Goal: Ask a question: Seek information or help from site administrators or community

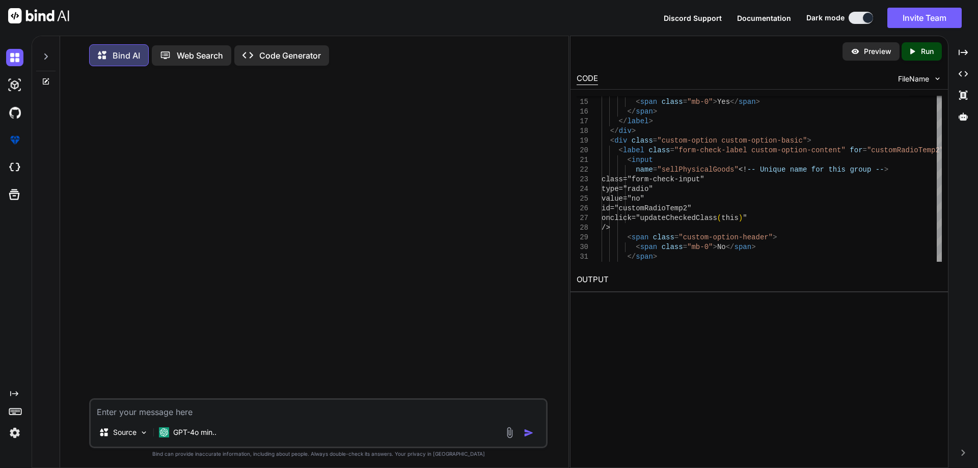
scroll to position [5, 0]
click at [473, 409] on textarea at bounding box center [319, 406] width 456 height 18
paste textarea "let currentStep = 1; let currentSubStep = 1; const totalSteps = 4; // Sub-steps…"
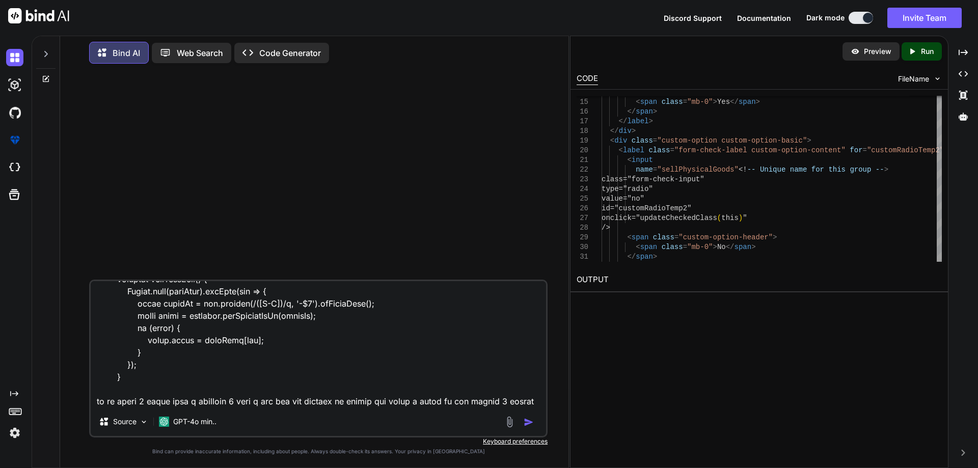
scroll to position [3523, 0]
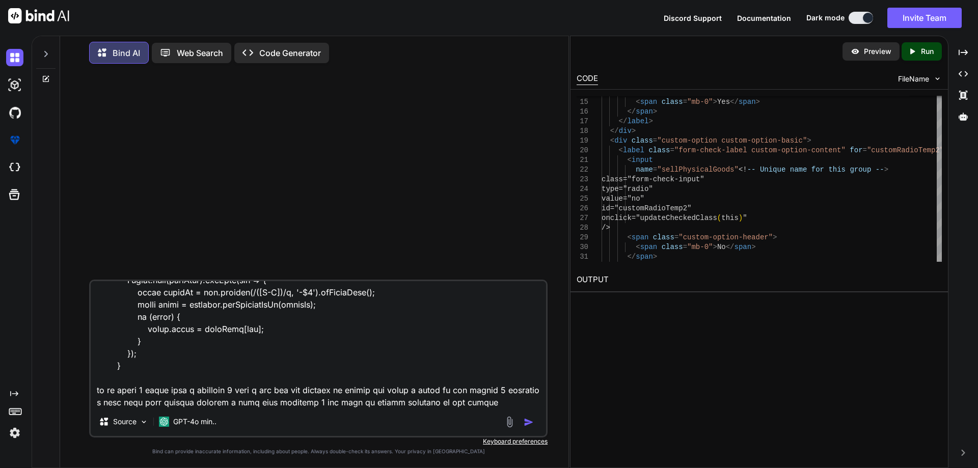
type textarea "let currentStep = 1; let currentSubStep = 1; const totalSteps = 4; // Sub-steps…"
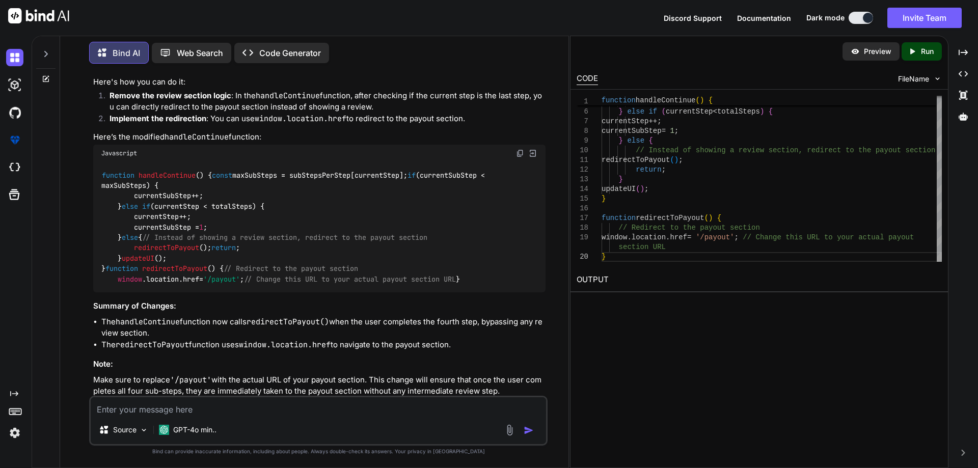
scroll to position [805, 0]
click at [166, 164] on div "function handleContinue ( ) { const maxSubSteps = subStepsPerStep[currentStep];…" at bounding box center [319, 229] width 453 height 130
click at [170, 171] on div "function handleContinue ( ) { const maxSubSteps = subStepsPerStep[currentStep];…" at bounding box center [319, 229] width 453 height 130
click at [176, 173] on span "handleContinue" at bounding box center [167, 177] width 57 height 9
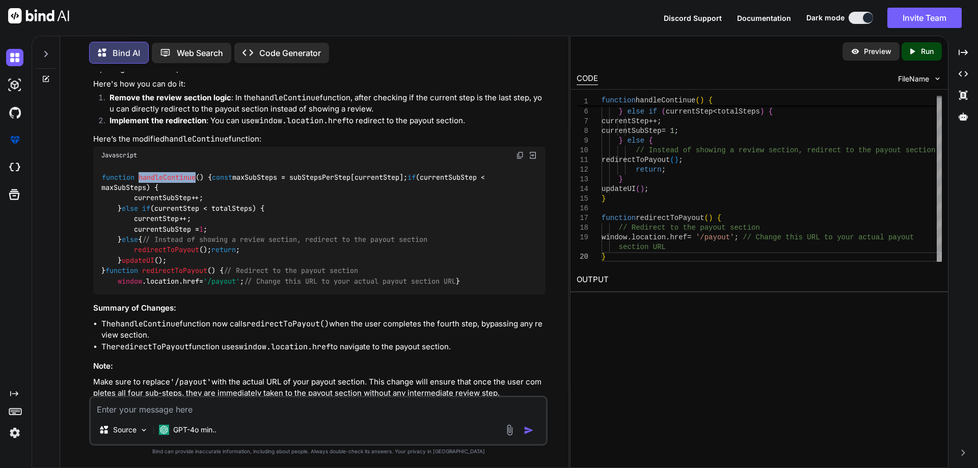
copy span "handleContinue"
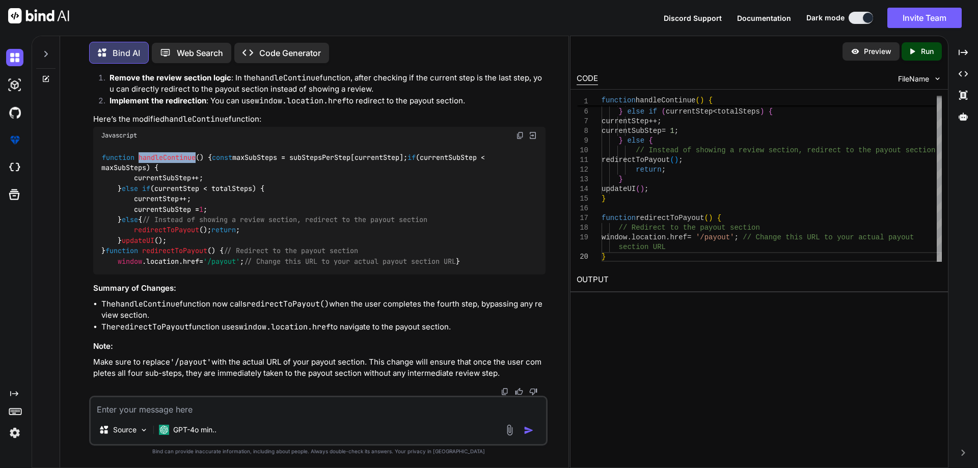
scroll to position [907, 0]
drag, startPoint x: 194, startPoint y: 171, endPoint x: 241, endPoint y: 171, distance: 46.9
click at [241, 171] on div "function handleContinue ( ) { const maxSubSteps = subStepsPerStep[currentStep];…" at bounding box center [319, 209] width 453 height 130
copy code "redirectToPayout ();"
click at [171, 247] on span "redirectToPayout" at bounding box center [174, 251] width 65 height 9
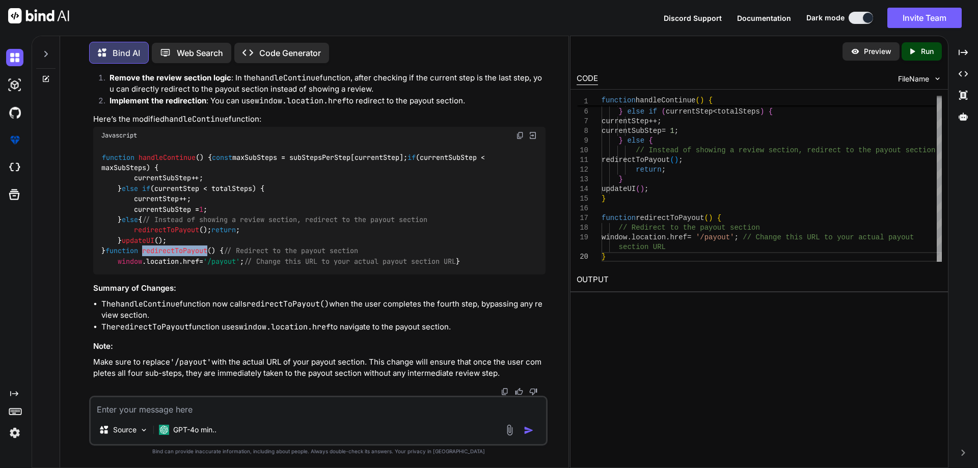
click at [171, 247] on span "redirectToPayout" at bounding box center [174, 251] width 65 height 9
copy span "redirectToPayout"
drag, startPoint x: 128, startPoint y: 169, endPoint x: 270, endPoint y: 169, distance: 141.7
click at [270, 169] on div "function handleContinue ( ) { const maxSubSteps = subStepsPerStep[currentStep];…" at bounding box center [319, 209] width 453 height 130
copy code "redirectToPayout ();"
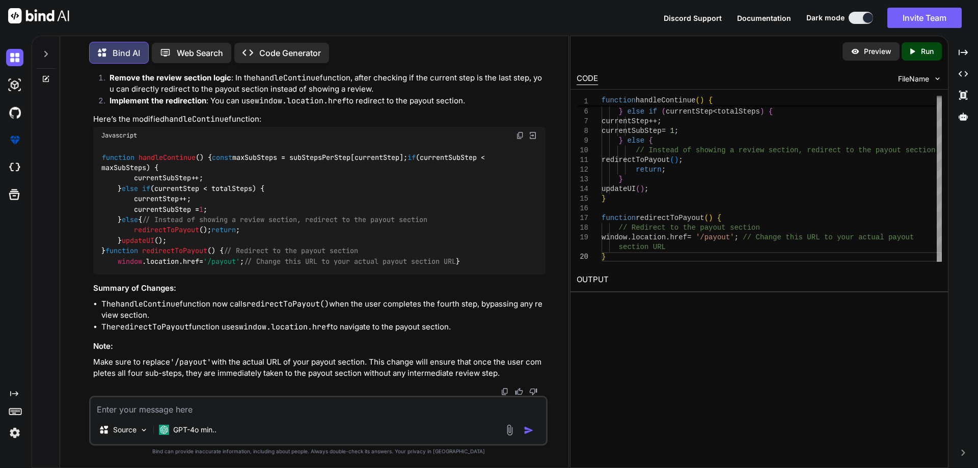
click at [161, 247] on span "redirectToPayout" at bounding box center [174, 251] width 65 height 9
click at [290, 397] on div "Source GPT-4o min.." at bounding box center [318, 421] width 459 height 50
click at [290, 398] on textarea at bounding box center [319, 406] width 456 height 18
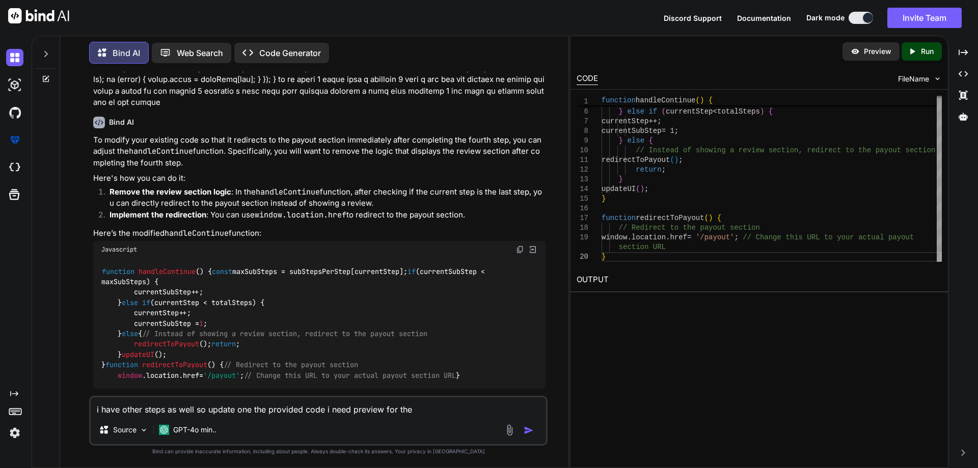
scroll to position [703, 0]
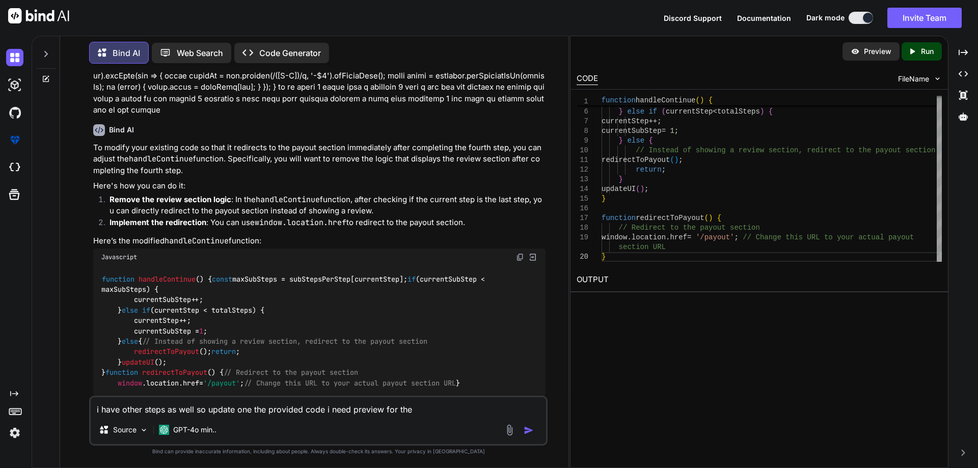
click at [267, 195] on code "handleContinue" at bounding box center [288, 200] width 64 height 10
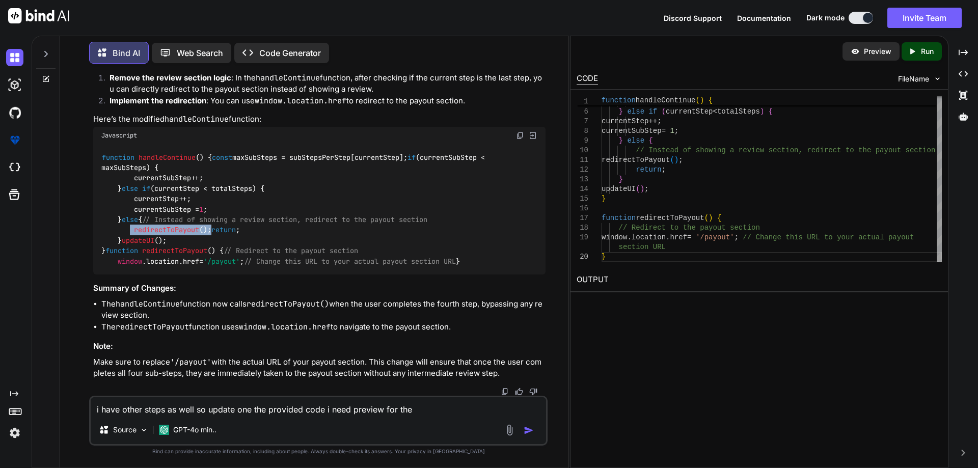
drag, startPoint x: 149, startPoint y: 219, endPoint x: 227, endPoint y: 218, distance: 77.5
click at [227, 218] on div "function handleContinue ( ) { const maxSubSteps = subStepsPerStep[currentStep];…" at bounding box center [319, 209] width 453 height 130
copy code "redirectToPayout ();"
drag, startPoint x: 107, startPoint y: 312, endPoint x: 99, endPoint y: 285, distance: 28.4
click at [99, 275] on div "function handleContinue ( ) { const maxSubSteps = subStepsPerStep[currentStep];…" at bounding box center [319, 209] width 453 height 130
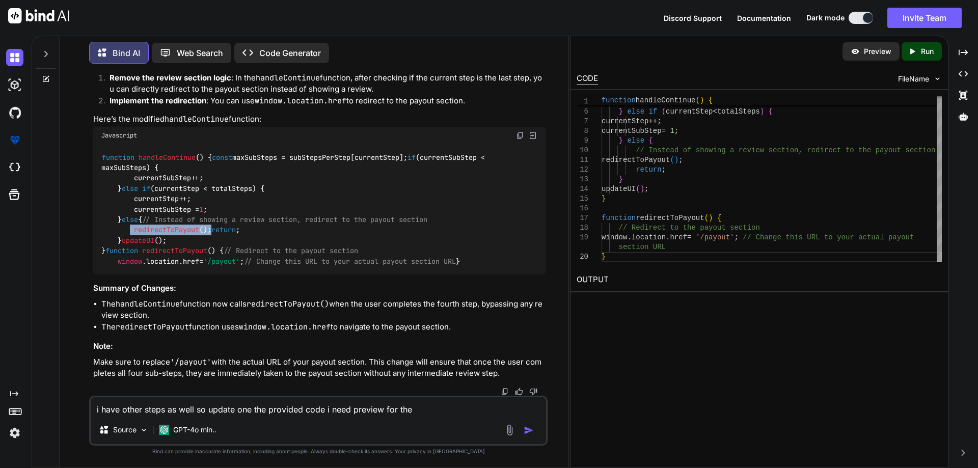
copy code "function redirectToPayout ( ) { // Redirect to the payout section window . loca…"
click at [283, 414] on textarea "i have other steps as well so update one the provided code i need preview for t…" at bounding box center [319, 406] width 456 height 18
click at [439, 410] on textarea "i have other steps as well so update one the provided code i need preview for t…" at bounding box center [319, 406] width 456 height 18
click at [449, 412] on textarea "i have other steps as well so update one the provided code i need preview for t…" at bounding box center [319, 406] width 456 height 18
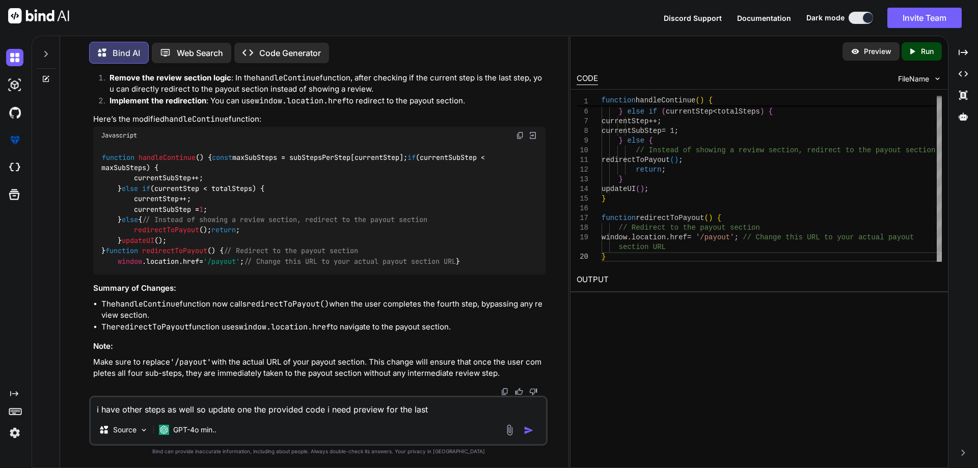
click at [439, 403] on textarea "i have other steps as well so update one the provided code i need preview for t…" at bounding box center [319, 406] width 456 height 18
paste textarea "Review and submit"
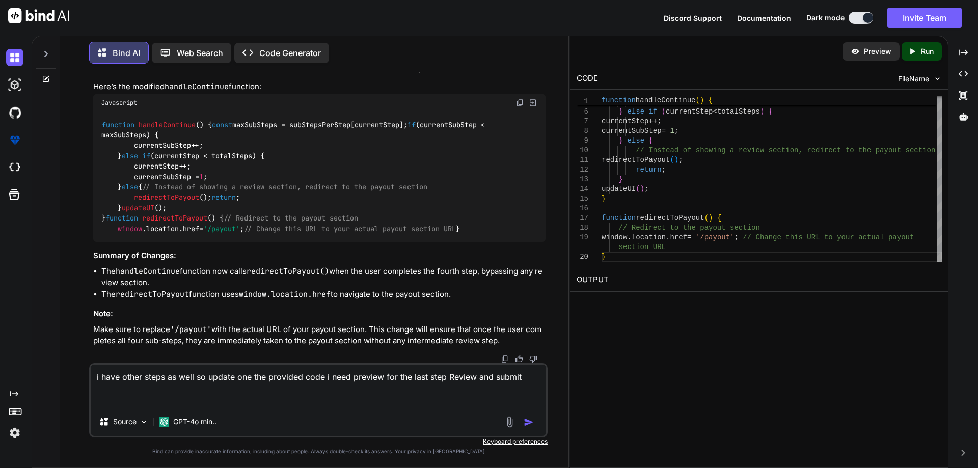
paste textarea "<!DOCTYPE html> <html lang="en"> <head> <meta charset="UTF-8" /> <meta name="vi…"
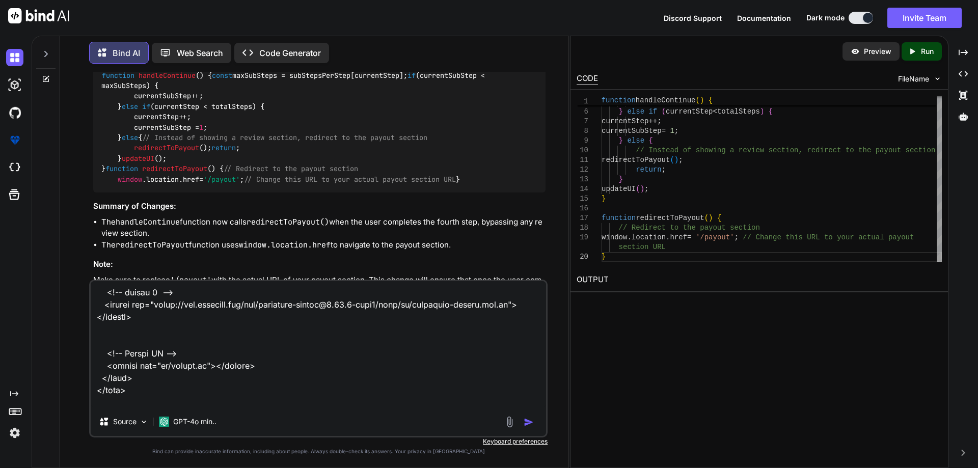
scroll to position [9944, 0]
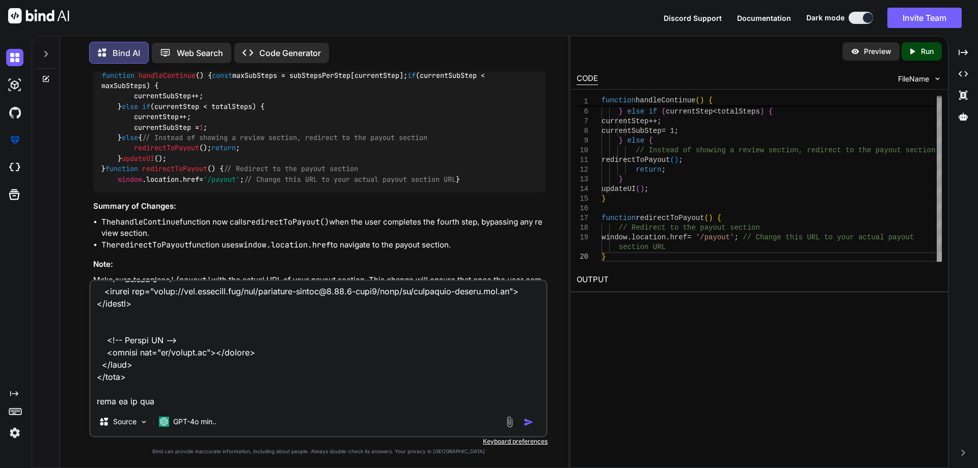
type textarea "i have other steps as well so update one the provided code i need preview for t…"
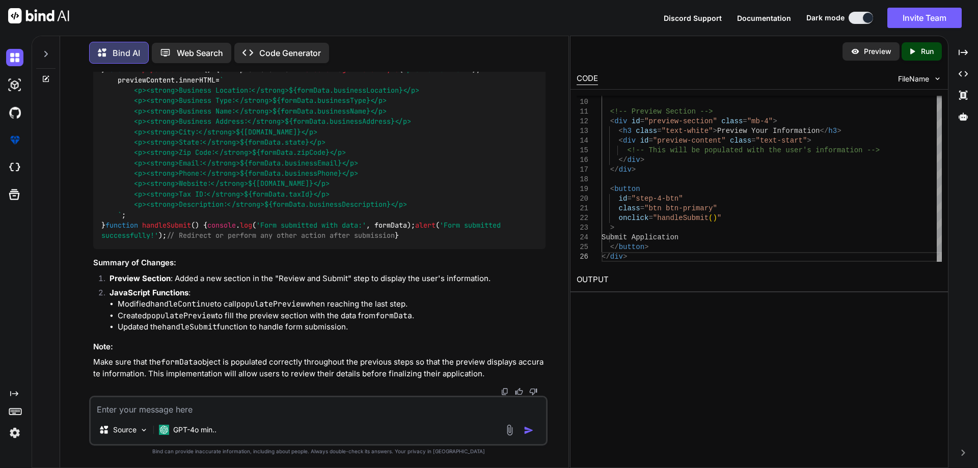
scroll to position [3530, 0]
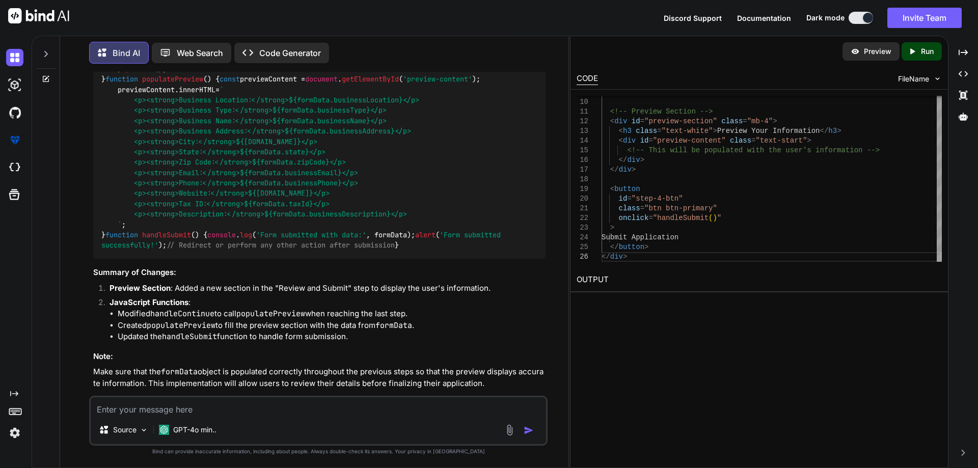
drag, startPoint x: 127, startPoint y: 187, endPoint x: 215, endPoint y: 185, distance: 87.7
click at [215, 185] on div "function handleContinue ( ) { const maxSubSteps = subStepsPerStep[currentStep];…" at bounding box center [319, 110] width 453 height 297
copy code "populatePreview ();"
drag, startPoint x: 197, startPoint y: 199, endPoint x: 348, endPoint y: 198, distance: 150.8
click at [348, 52] on span "// Update UI to show the preview section" at bounding box center [333, 47] width 163 height 9
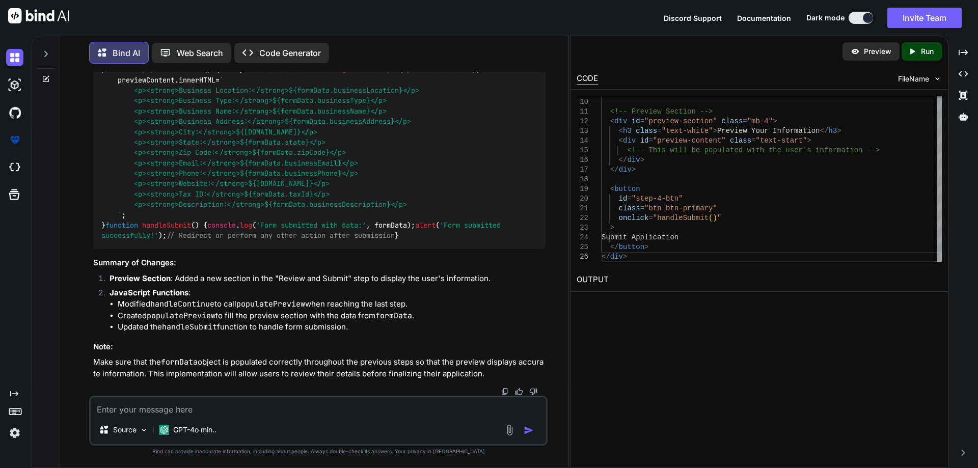
scroll to position [3581, 0]
drag, startPoint x: 135, startPoint y: 139, endPoint x: 228, endPoint y: 139, distance: 93.3
click at [228, 139] on div "function handleContinue ( ) { const maxSubSteps = subStepsPerStep[currentStep];…" at bounding box center [319, 101] width 453 height 297
copy code "populatePreview ();"
drag, startPoint x: 125, startPoint y: 139, endPoint x: 181, endPoint y: 151, distance: 57.3
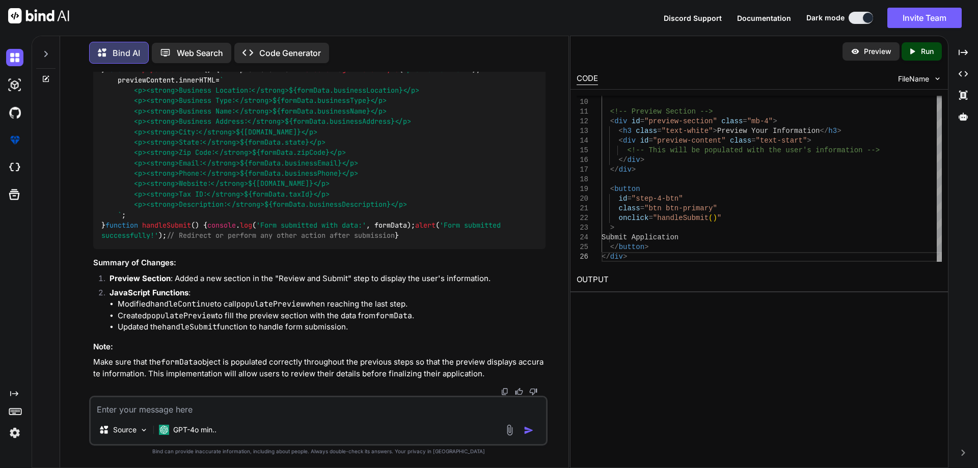
click at [181, 151] on code "function handleContinue ( ) { const maxSubSteps = subStepsPerStep[currentStep];…" at bounding box center [303, 100] width 404 height 281
copy code "populatePreview (); updateUI ();"
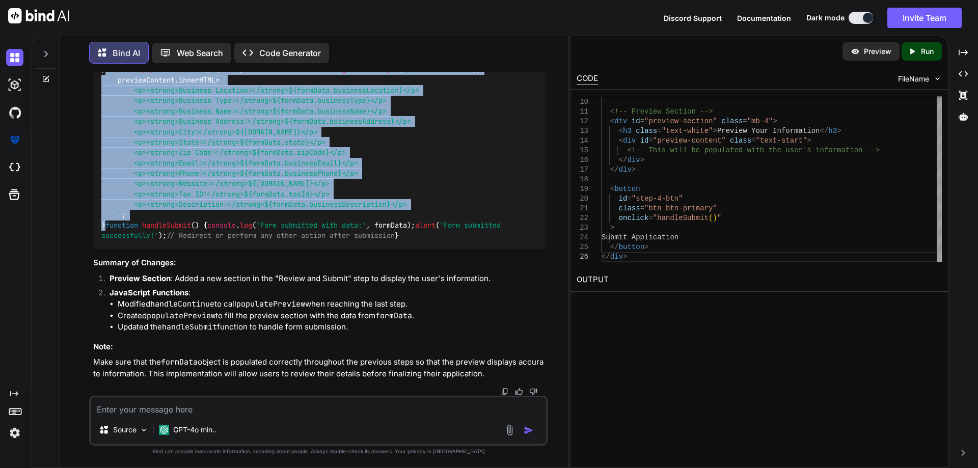
drag, startPoint x: 97, startPoint y: 160, endPoint x: 141, endPoint y: 323, distance: 168.7
click at [141, 250] on div "function handleContinue ( ) { const maxSubSteps = subStepsPerStep[currentStep];…" at bounding box center [319, 101] width 453 height 297
copy code "function populatePreview ( ) { const previewContent = document . getElementById…"
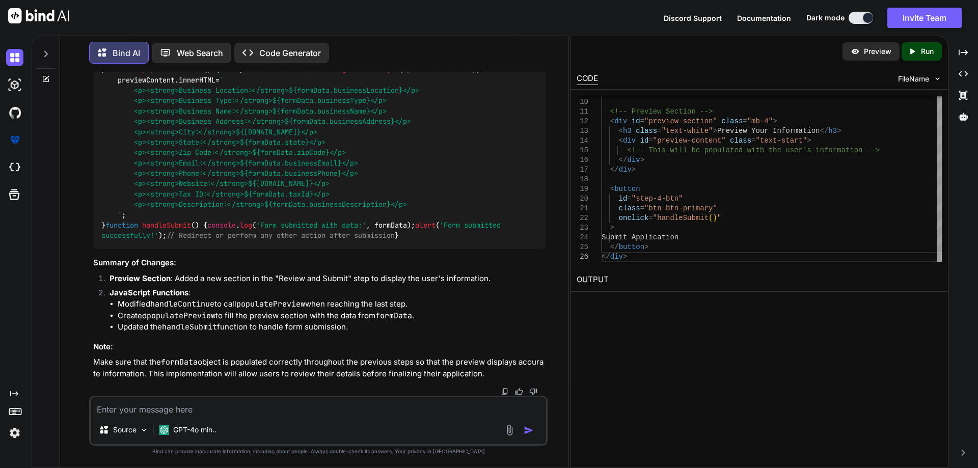
click at [156, 221] on span "handleSubmit" at bounding box center [166, 225] width 49 height 9
click at [301, 400] on textarea at bounding box center [319, 406] width 456 height 18
paste textarea "Tell us how you fulfill orders We use this to better understand your fulfillmen…"
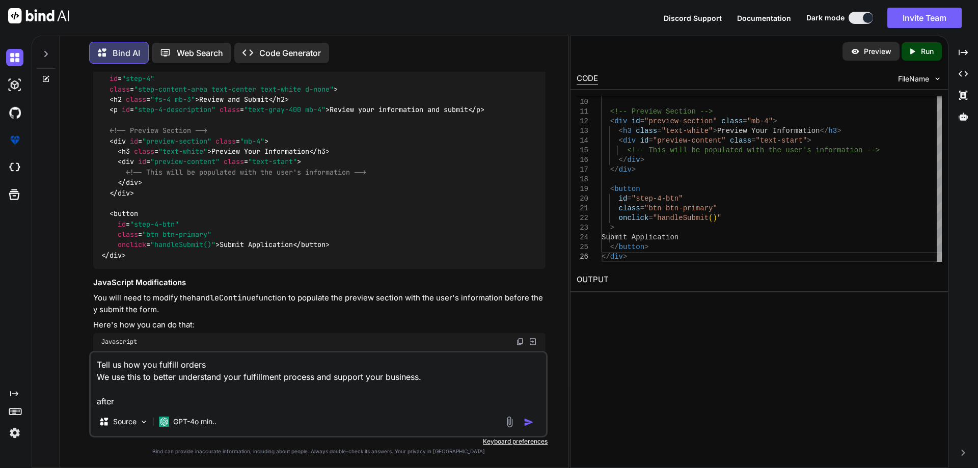
scroll to position [3123, 0]
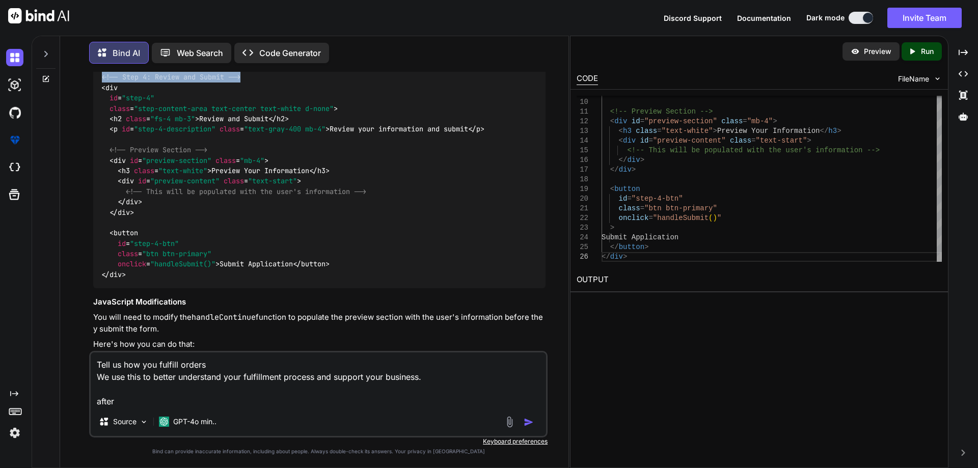
drag, startPoint x: 269, startPoint y: 126, endPoint x: 91, endPoint y: 123, distance: 178.4
click at [91, 123] on div "You Bind AI To modify your existing code so that it redirects to the payout sec…" at bounding box center [319, 211] width 457 height 279
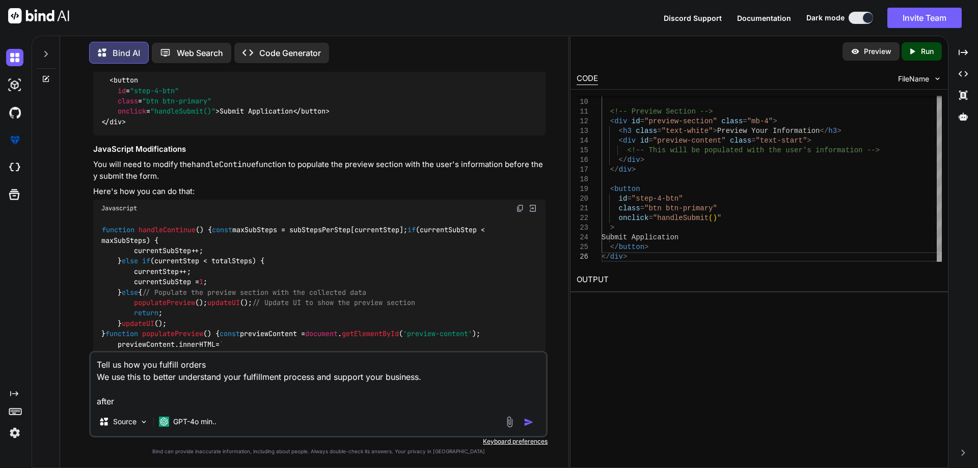
scroll to position [3225, 0]
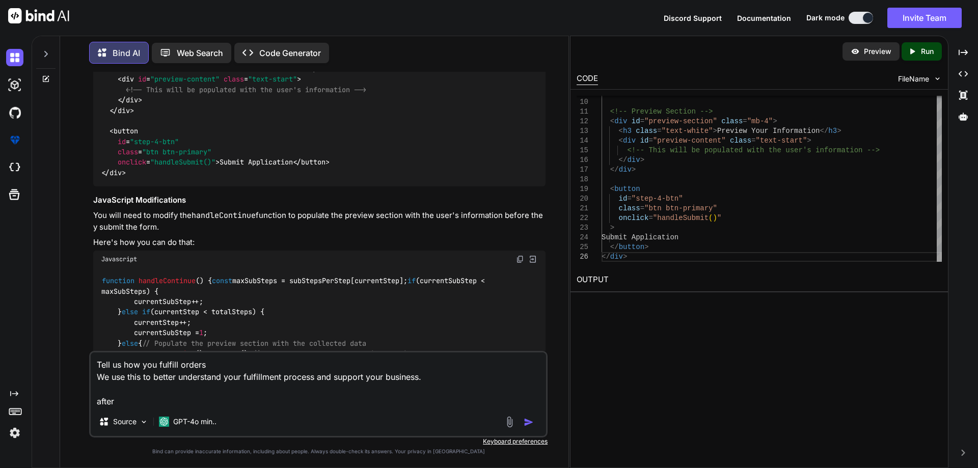
click at [467, 379] on textarea "Tell us how you fulfill orders We use this to better understand your fulfillmen…" at bounding box center [319, 380] width 456 height 55
type textarea "Tell us how you fulfill orders We use this to better understand your fulfillmen…"
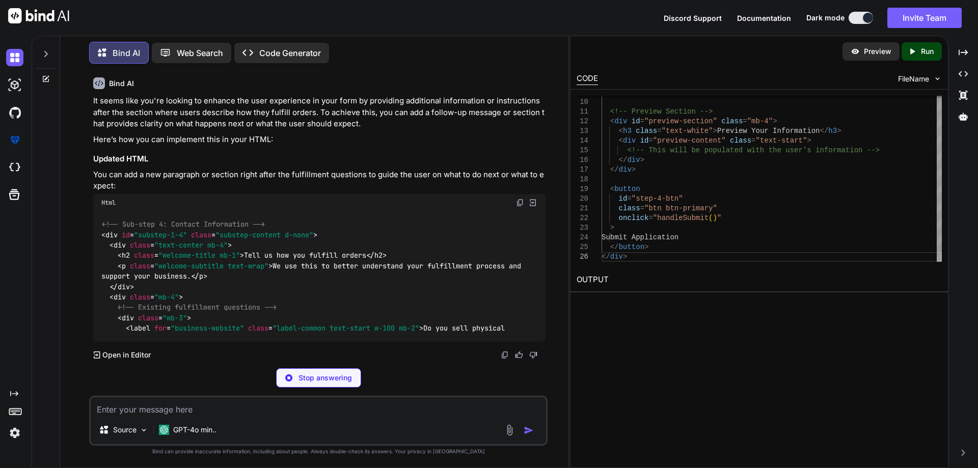
scroll to position [4190, 0]
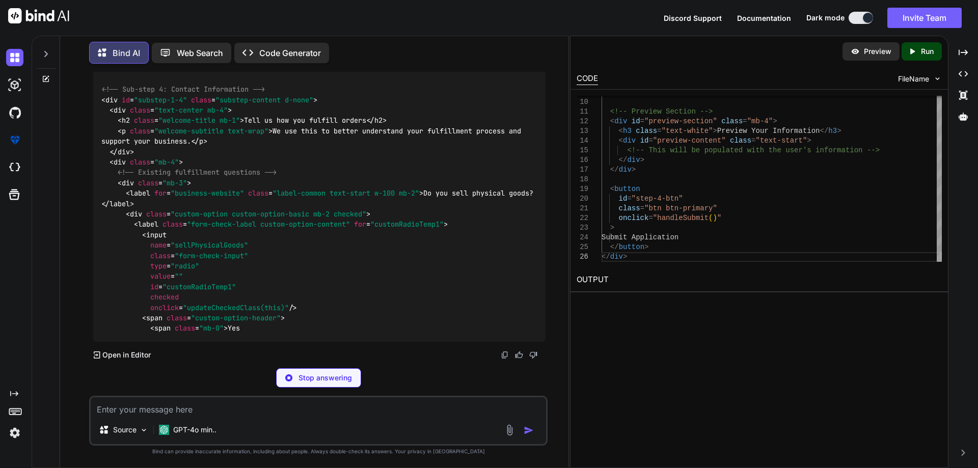
click at [217, 412] on textarea at bounding box center [319, 406] width 456 height 18
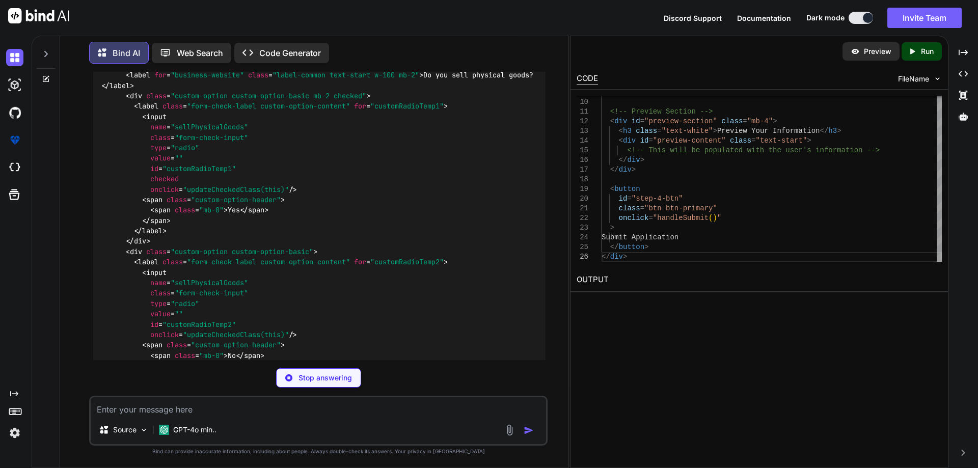
scroll to position [4037, 0]
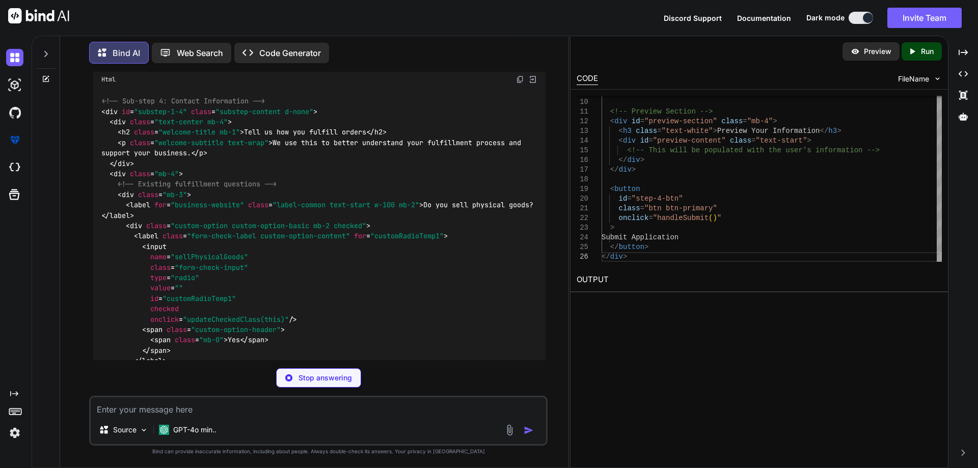
drag, startPoint x: 88, startPoint y: 171, endPoint x: 169, endPoint y: 183, distance: 81.4
click at [169, 183] on div "You Bind AI To modify your existing code so that it redirects to the payout sec…" at bounding box center [318, 270] width 500 height 396
click at [195, 408] on textarea at bounding box center [319, 406] width 456 height 18
paste textarea "Tell us how you fulfill orders We use this to better understand your fulfillmen…"
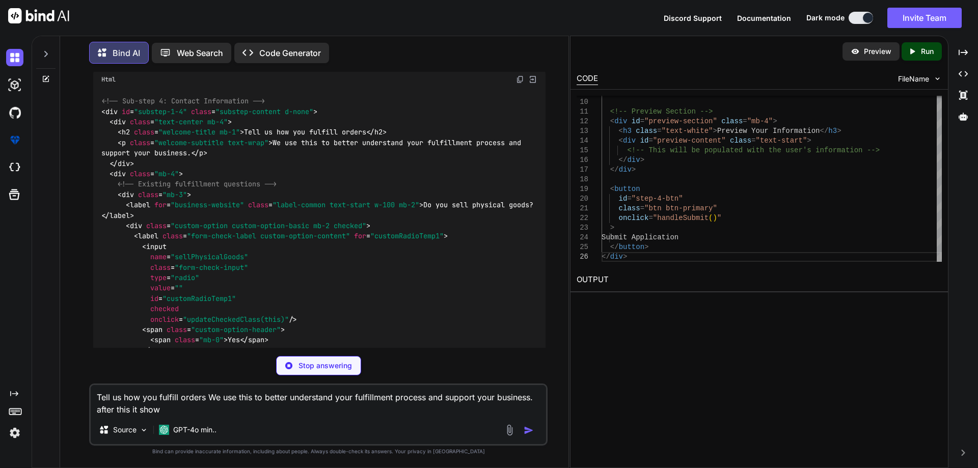
paste textarea "Tell us how you fulfill orders We use this to better understand your fulfillmen…"
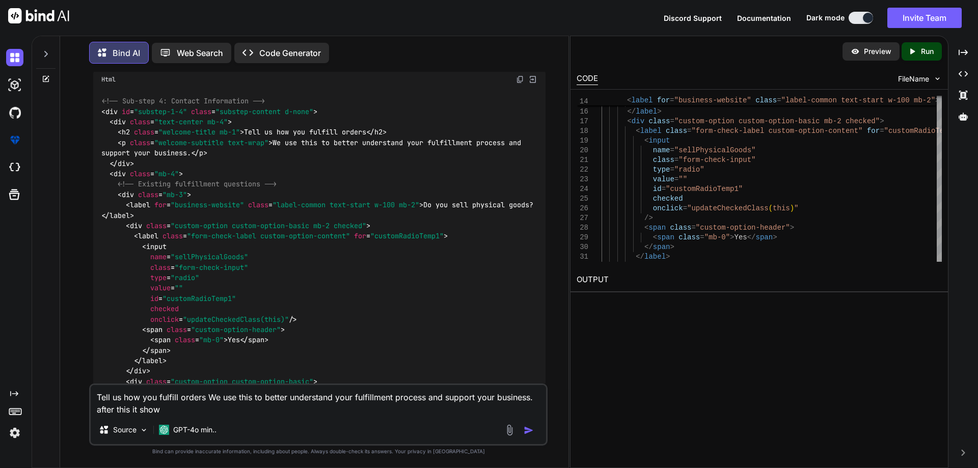
paste textarea "Continue to Payout"
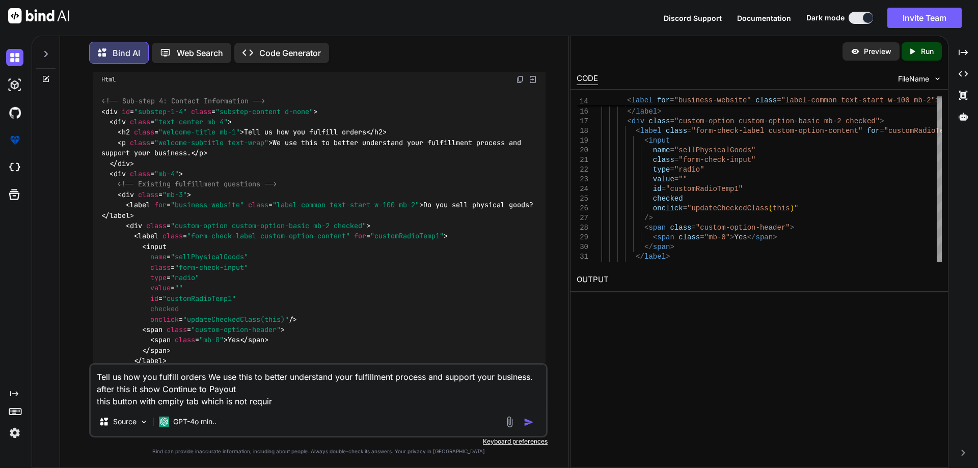
type textarea "Tell us how you fulfill orders We use this to better understand your fulfillmen…"
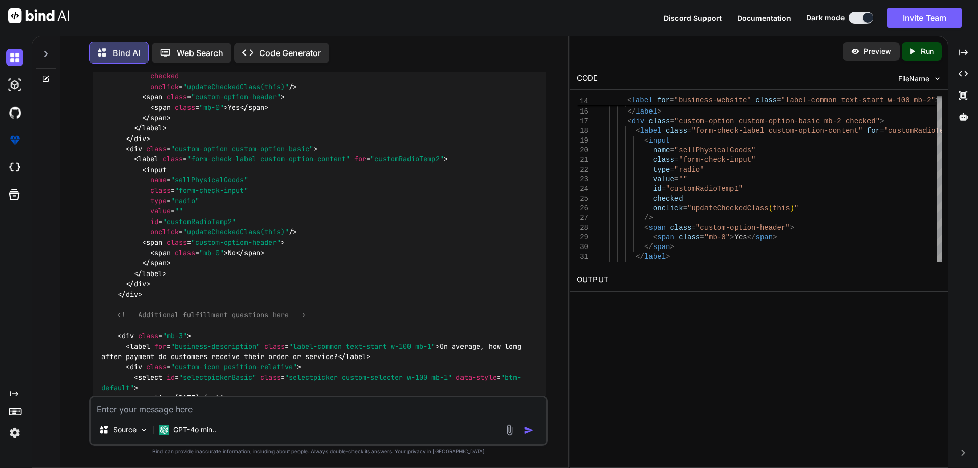
scroll to position [5416, 0]
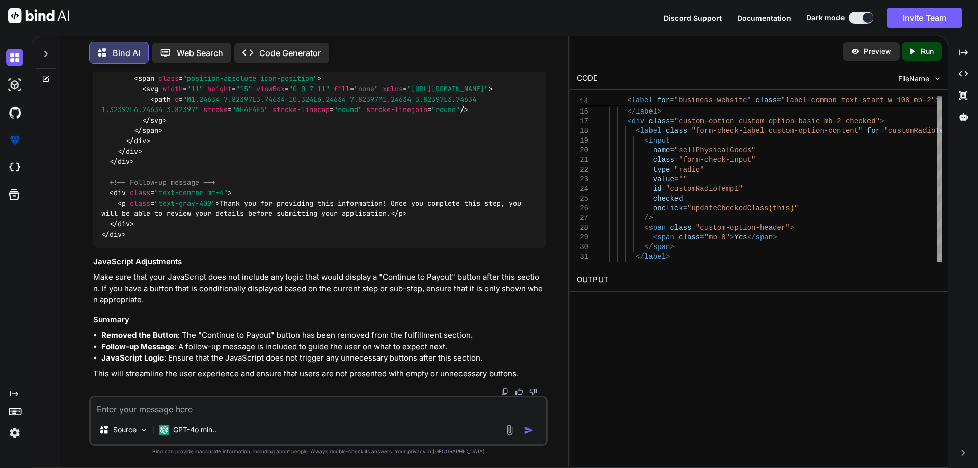
scroll to position [6180, 0]
click at [44, 80] on icon at bounding box center [46, 79] width 8 height 8
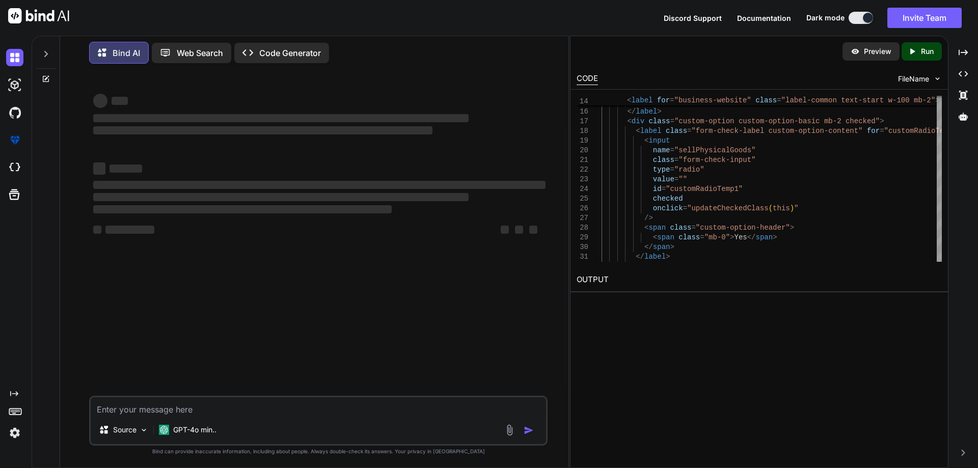
scroll to position [0, 0]
click at [216, 411] on textarea at bounding box center [319, 406] width 456 height 18
paste textarea "// Application state // Application state let currentStep = 1; let currentSubSt…"
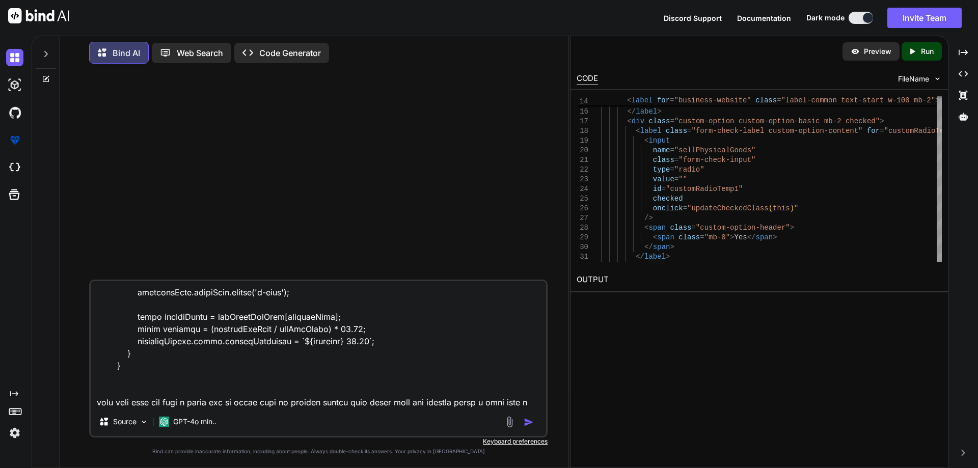
scroll to position [3438, 0]
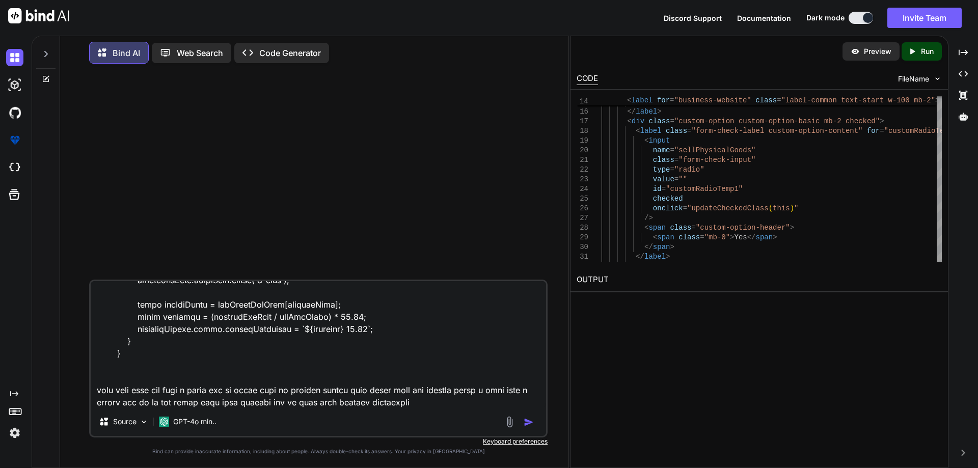
type textarea "// Application state // Application state let currentStep = 1; let currentSubSt…"
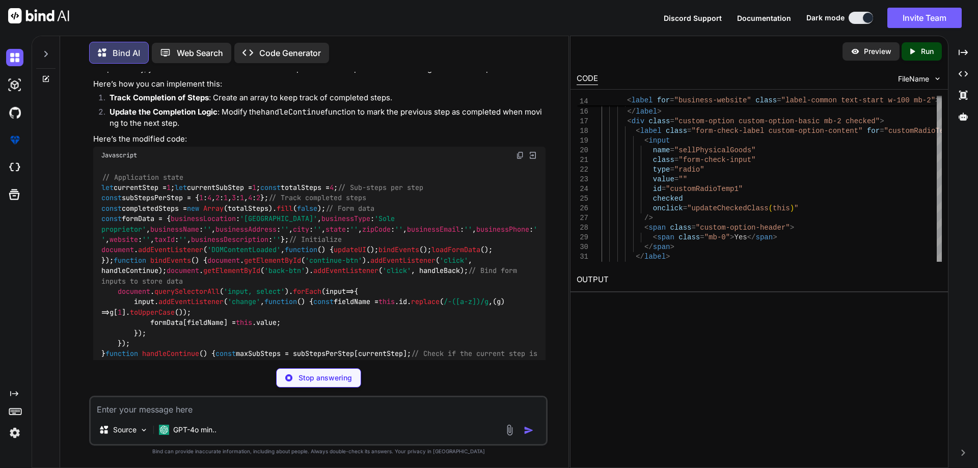
scroll to position [777, 0]
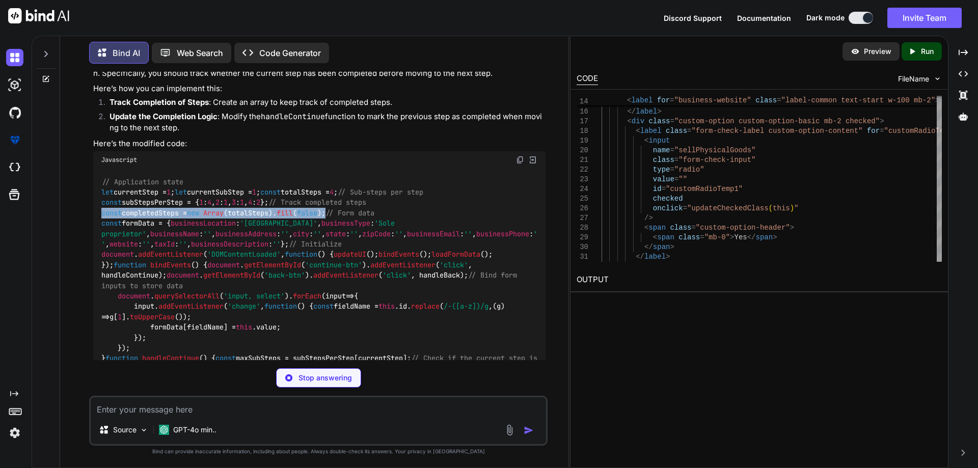
drag, startPoint x: 360, startPoint y: 312, endPoint x: 100, endPoint y: 320, distance: 260.5
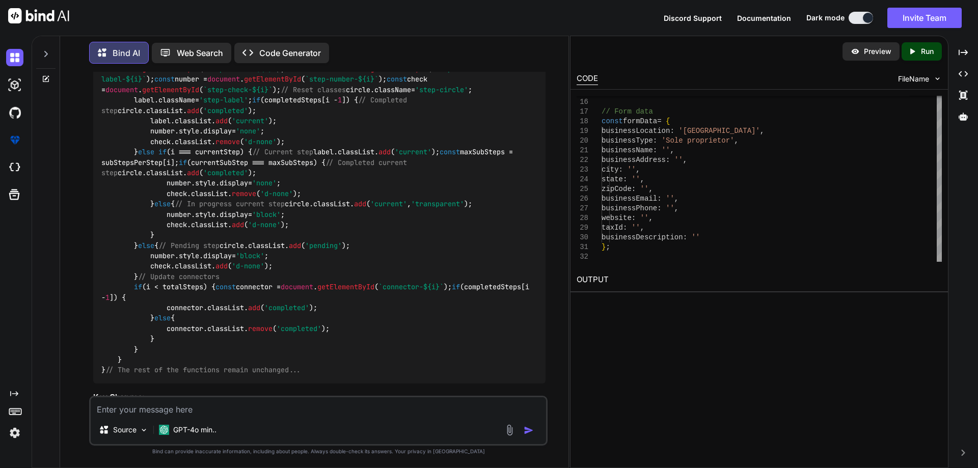
scroll to position [1338, 0]
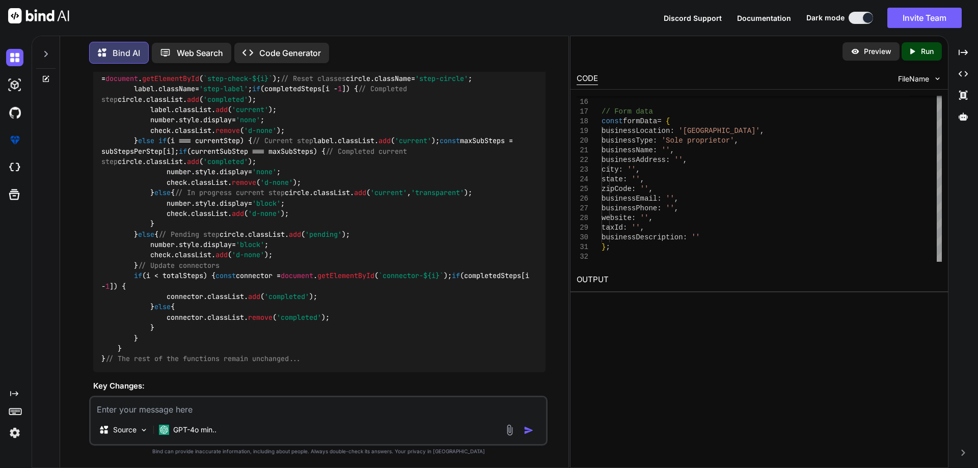
drag, startPoint x: 112, startPoint y: 190, endPoint x: 124, endPoint y: 215, distance: 27.3
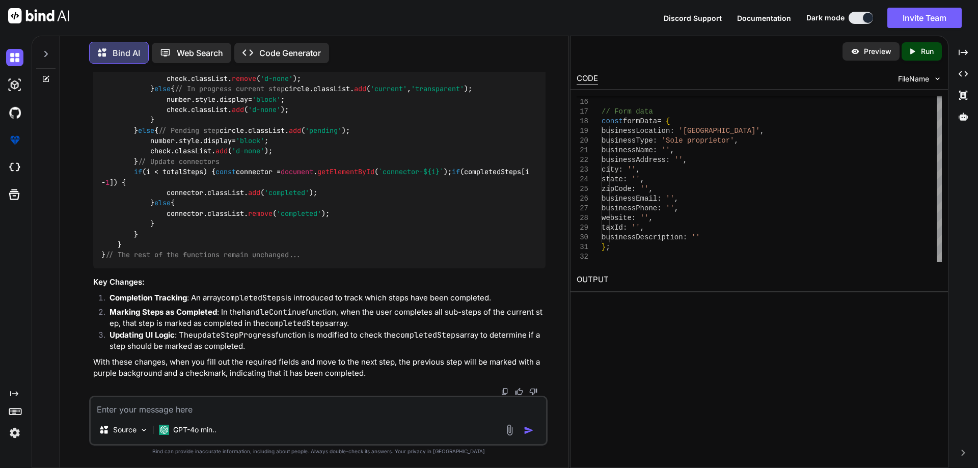
scroll to position [2255, 0]
drag, startPoint x: 147, startPoint y: 188, endPoint x: 288, endPoint y: 191, distance: 140.7
drag, startPoint x: 135, startPoint y: 214, endPoint x: 255, endPoint y: 214, distance: 120.3
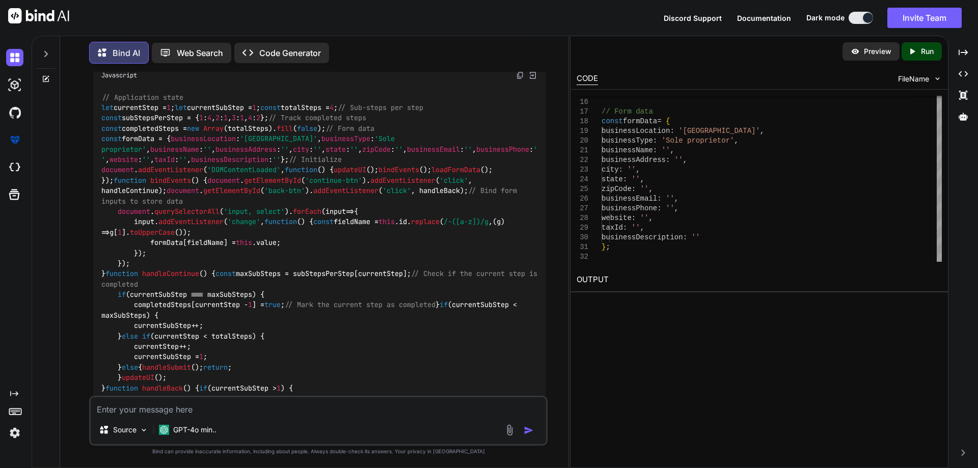
scroll to position [828, 0]
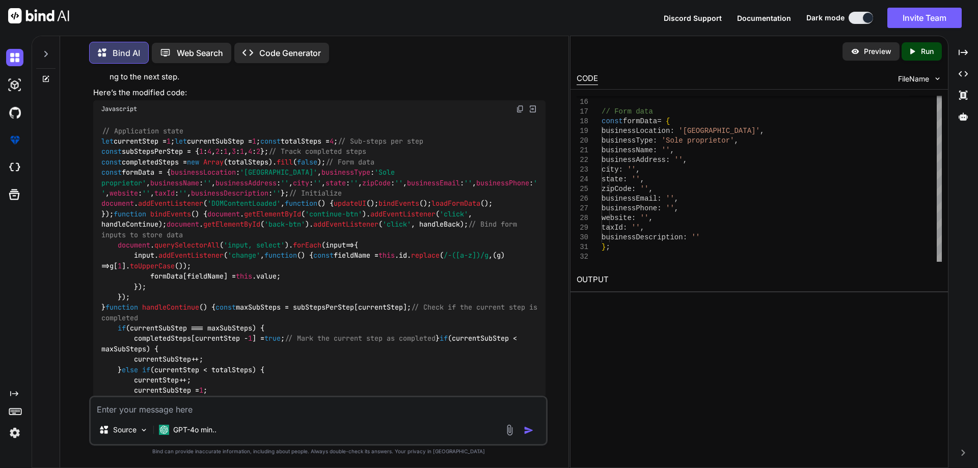
click at [244, 410] on textarea at bounding box center [319, 406] width 456 height 18
paste textarea ".step-circle.completed"
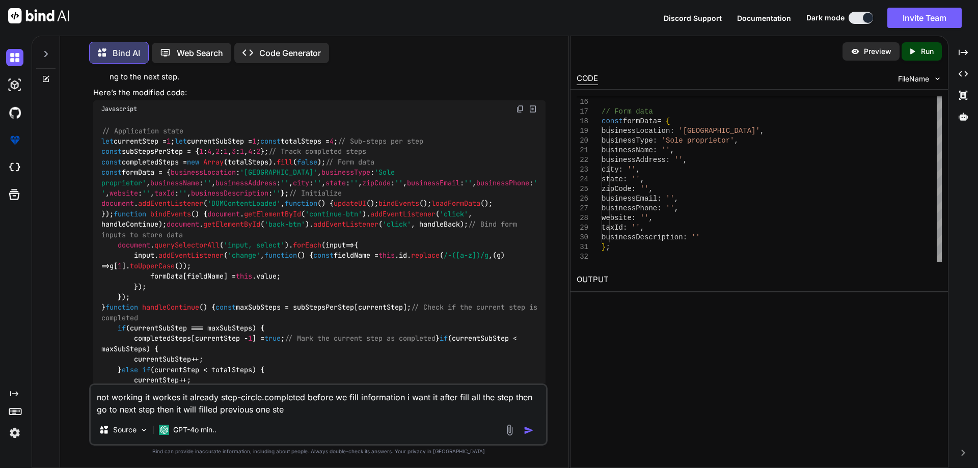
type textarea "not working it workes it already step-circle.completed before we fill informati…"
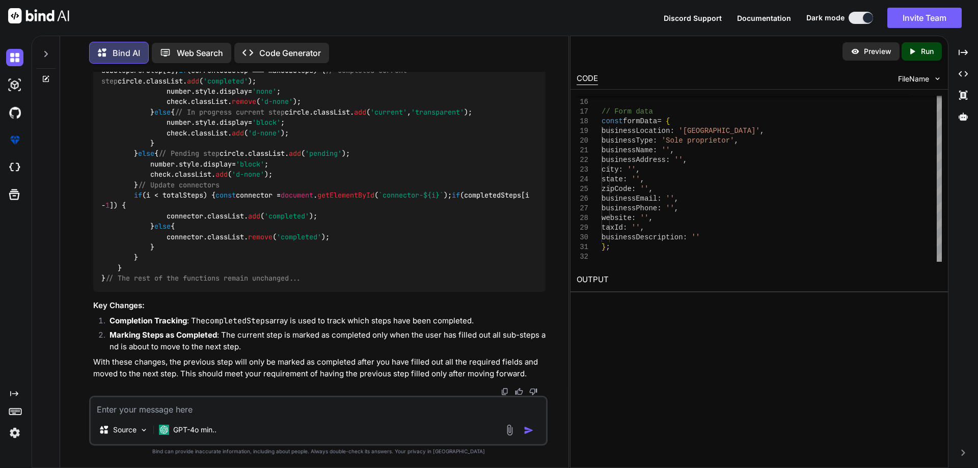
scroll to position [2707, 0]
drag, startPoint x: 95, startPoint y: 320, endPoint x: 352, endPoint y: 324, distance: 256.4
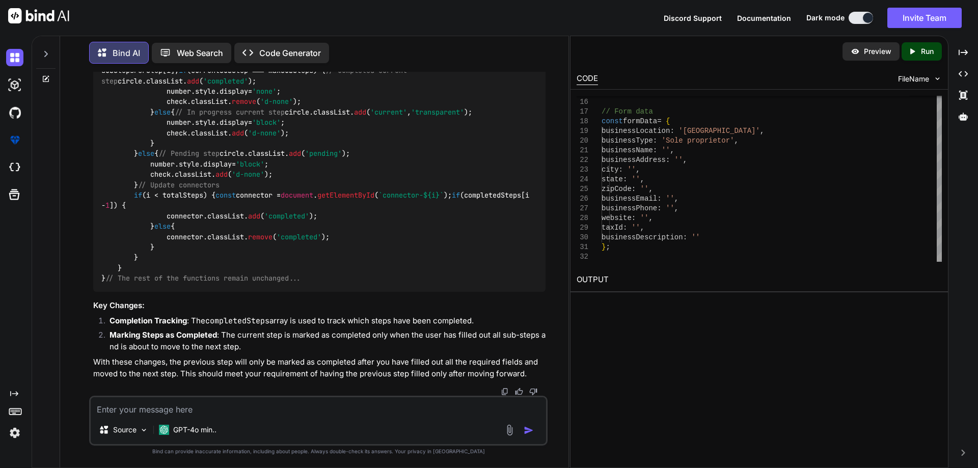
drag, startPoint x: 103, startPoint y: 131, endPoint x: 122, endPoint y: 169, distance: 42.6
drag, startPoint x: 130, startPoint y: 175, endPoint x: 260, endPoint y: 176, distance: 130.5
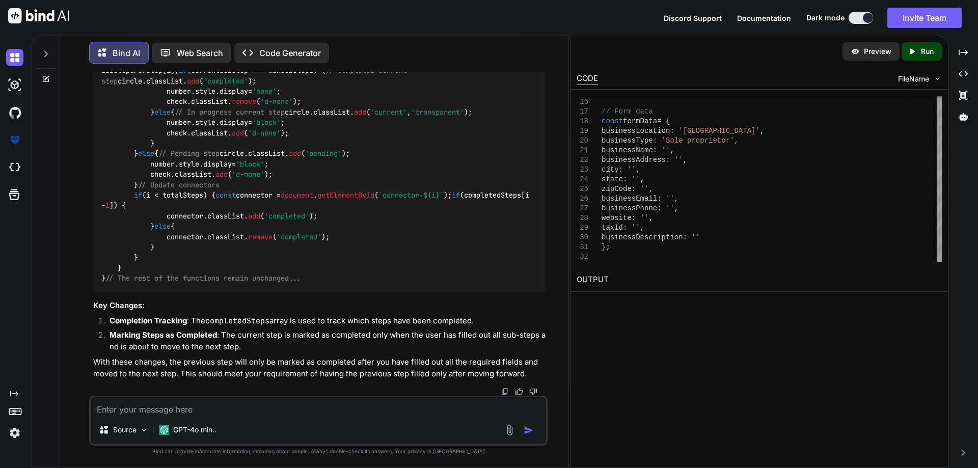
copy code "if (completedSteps[i - 1 ]) {"
drag, startPoint x: 145, startPoint y: 202, endPoint x: 310, endPoint y: 202, distance: 165.1
copy code "if (completedSteps[i - 1 ]) {"
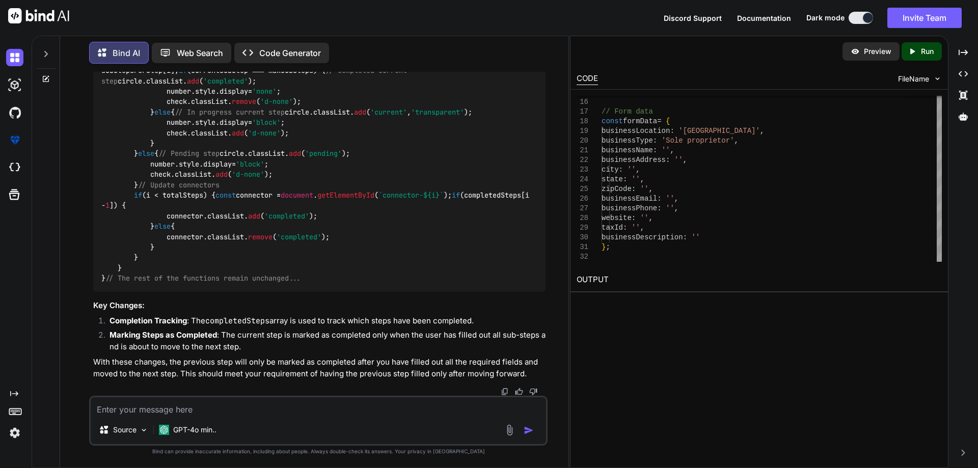
scroll to position [2724, 0]
drag, startPoint x: 120, startPoint y: 167, endPoint x: 100, endPoint y: 203, distance: 40.8
copy code "// Sub-steps per step const subStepsPerStep = { 1 : 4 , 2 : 1 , 3 : 1 , 4 : 2 };"
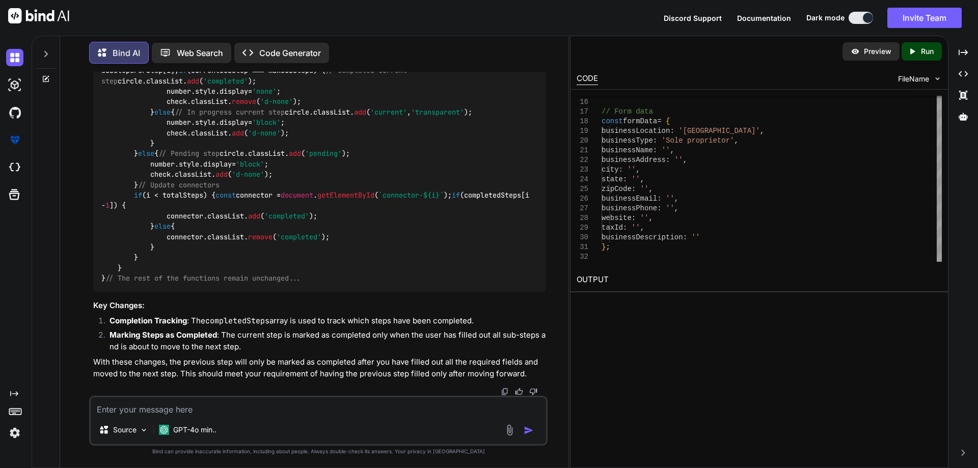
drag, startPoint x: 117, startPoint y: 271, endPoint x: 90, endPoint y: 215, distance: 62.9
click at [90, 215] on div "You Bind AI To achieve the desired behavior where the previous step is marked w…" at bounding box center [318, 270] width 459 height 396
copy code "const subStepsPerStep = { 1 : 4 , 2 : 1 , 3 : 1 , 4 : 2 };"
click at [262, 412] on textarea at bounding box center [319, 406] width 456 height 18
paste textarea "const subStepsPerStep = { 1: 4, 2: 1, 3: 1, 4: 2 };"
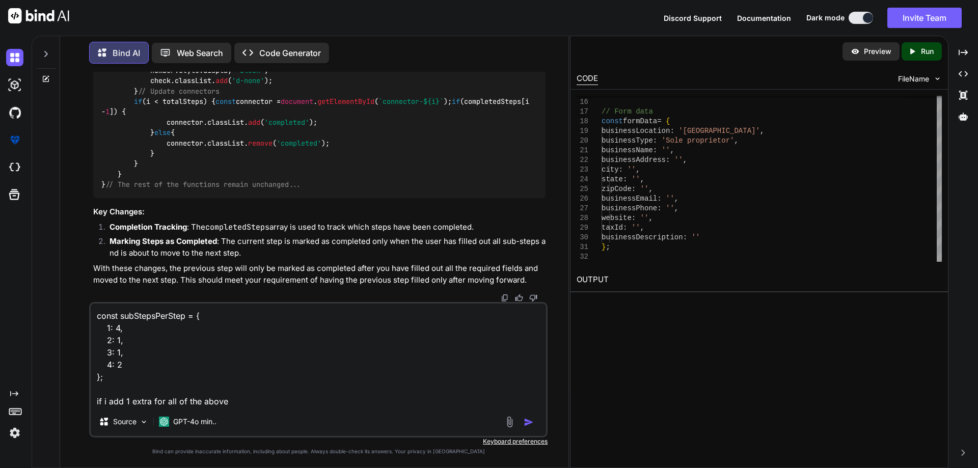
drag, startPoint x: 111, startPoint y: 378, endPoint x: 88, endPoint y: 314, distance: 67.5
click at [88, 314] on div "You Bind AI To achieve the desired behavior where the previous step is marked w…" at bounding box center [318, 270] width 500 height 396
click at [240, 405] on textarea "const subStepsPerStep = { 1: 4, 2: 1, 3: 1, 4: 2 }; if i add 1 extra for all of…" at bounding box center [319, 356] width 456 height 104
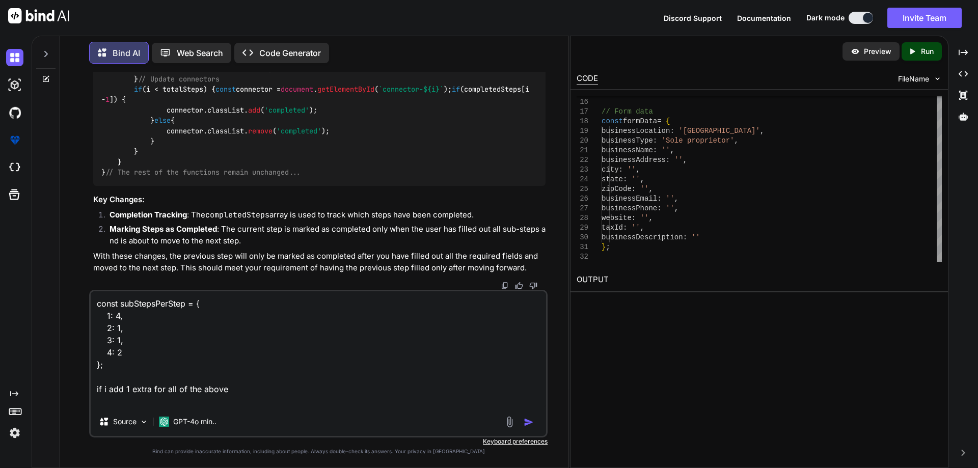
paste textarea "const subStepsPerStep = { 1: 4, 2: 1, 3: 1, 4: 2 };"
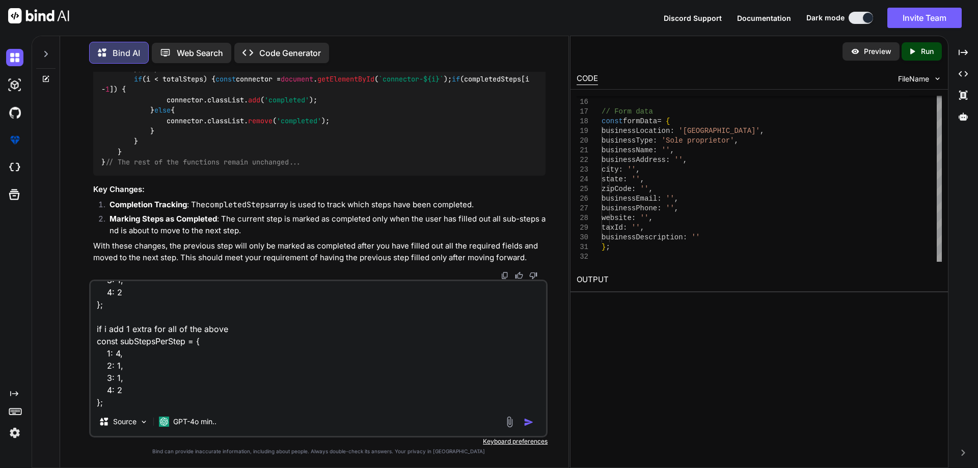
click at [118, 356] on textarea "const subStepsPerStep = { 1: 4, 2: 1, 3: 1, 4: 2 }; if i add 1 extra for all of…" at bounding box center [319, 344] width 456 height 126
click at [120, 368] on textarea "const subStepsPerStep = { 1: 4, 2: 1, 3: 1, 4: 2 }; if i add 1 extra for all of…" at bounding box center [319, 344] width 456 height 126
click at [120, 380] on textarea "const subStepsPerStep = { 1: 4, 2: 1, 3: 1, 4: 2 }; if i add 1 extra for all of…" at bounding box center [319, 344] width 456 height 126
click at [174, 402] on textarea "const subStepsPerStep = { 1: 4, 2: 1, 3: 1, 4: 2 }; if i add 1 extra for all of…" at bounding box center [319, 344] width 456 height 126
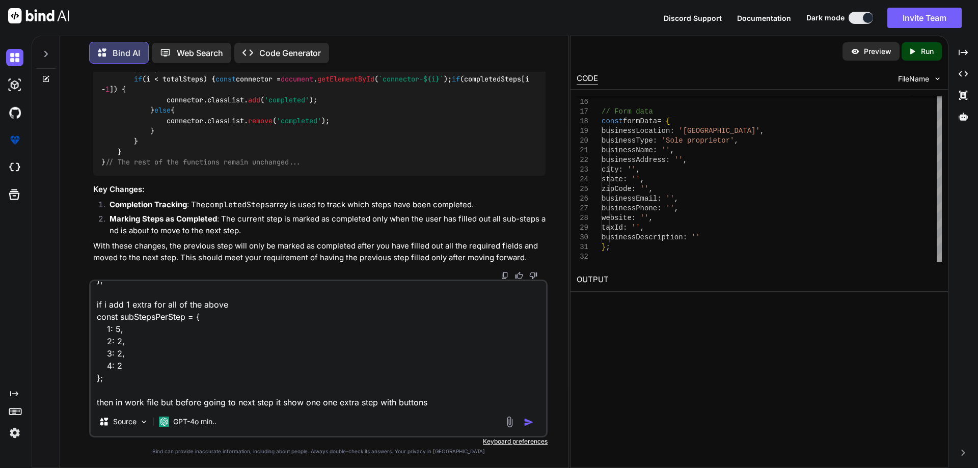
paste textarea "Continue to Payout"
paste textarea "Review payout configuration"
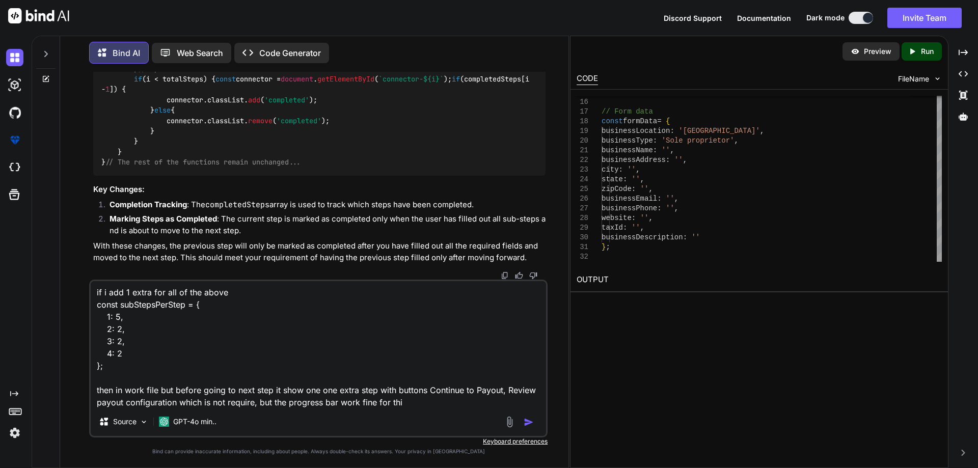
type textarea "const subStepsPerStep = { 1: 4, 2: 1, 3: 1, 4: 2 }; if i add 1 extra for all of…"
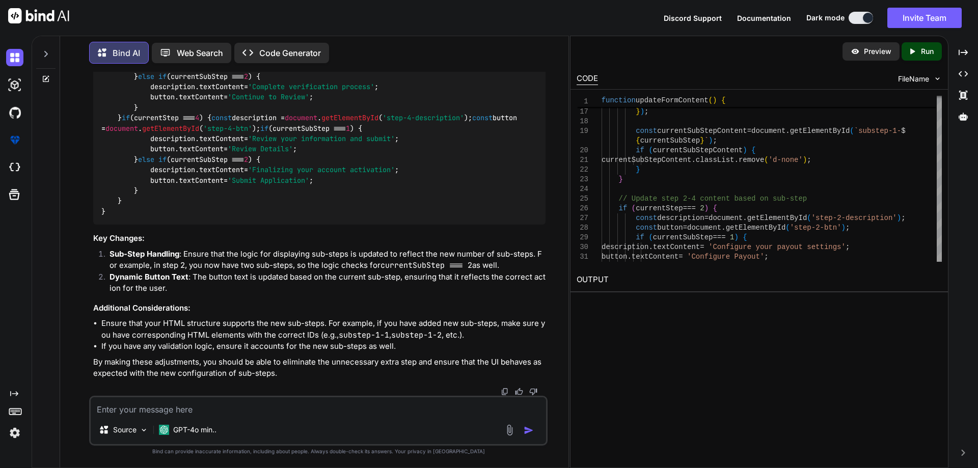
scroll to position [4645, 0]
copy span "updateFormContent"
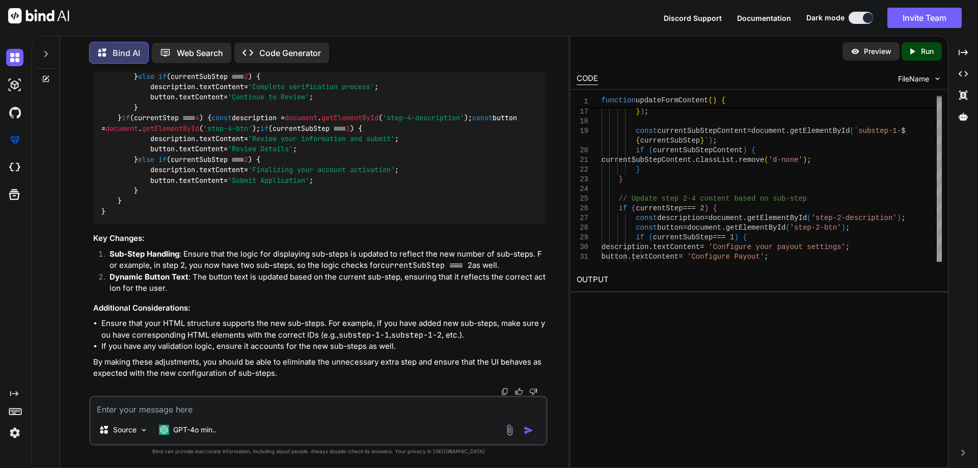
click at [286, 251] on p "Sub-Step Handling : Ensure that the logic for displaying sub-steps is updated t…" at bounding box center [328, 260] width 436 height 23
drag, startPoint x: 286, startPoint y: 251, endPoint x: 337, endPoint y: 253, distance: 50.5
click at [287, 251] on p "Sub-Step Handling : Ensure that the logic for displaying sub-steps is updated t…" at bounding box center [328, 260] width 436 height 23
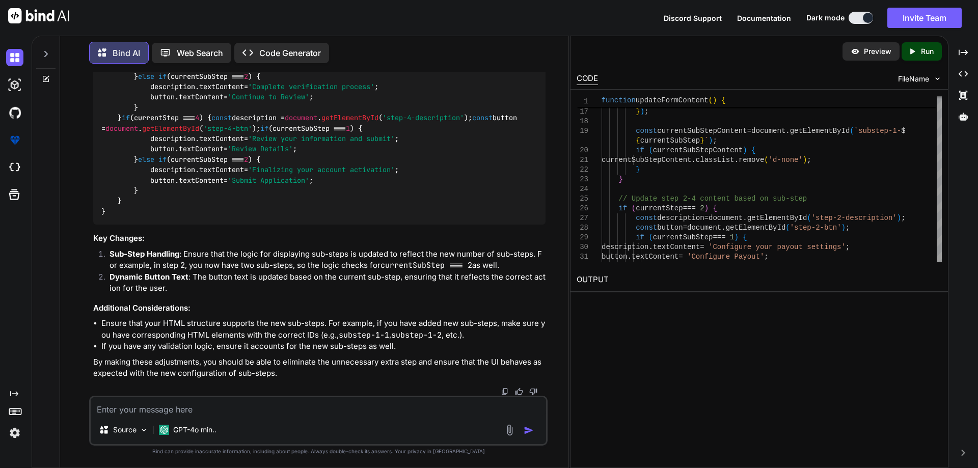
click at [341, 253] on p "Sub-Step Handling : Ensure that the logic for displaying sub-steps is updated t…" at bounding box center [328, 260] width 436 height 23
click at [181, 277] on strong "Dynamic Button Text" at bounding box center [149, 277] width 79 height 10
click at [133, 254] on strong "Sub-Step Handling" at bounding box center [145, 254] width 70 height 10
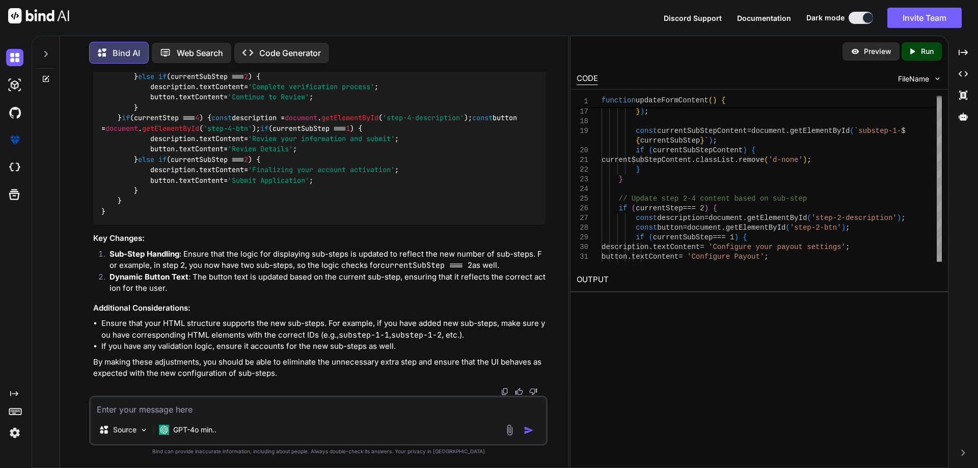
click at [171, 259] on p "Sub-Step Handling : Ensure that the logic for displaying sub-steps is updated t…" at bounding box center [328, 260] width 436 height 23
click at [196, 256] on p "Sub-Step Handling : Ensure that the logic for displaying sub-steps is updated t…" at bounding box center [328, 260] width 436 height 23
click at [297, 250] on p "Sub-Step Handling : Ensure that the logic for displaying sub-steps is updated t…" at bounding box center [328, 260] width 436 height 23
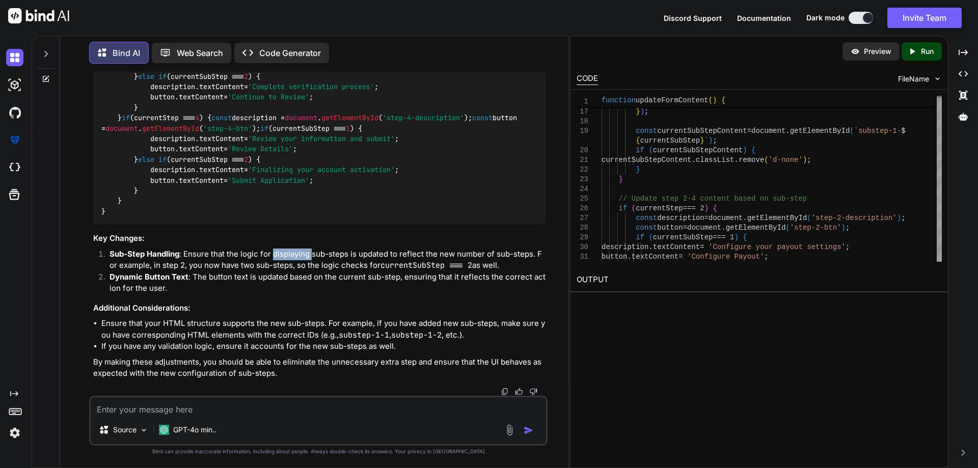
click at [297, 250] on p "Sub-Step Handling : Ensure that the logic for displaying sub-steps is updated t…" at bounding box center [328, 260] width 436 height 23
click at [341, 255] on p "Sub-Step Handling : Ensure that the logic for displaying sub-steps is updated t…" at bounding box center [328, 260] width 436 height 23
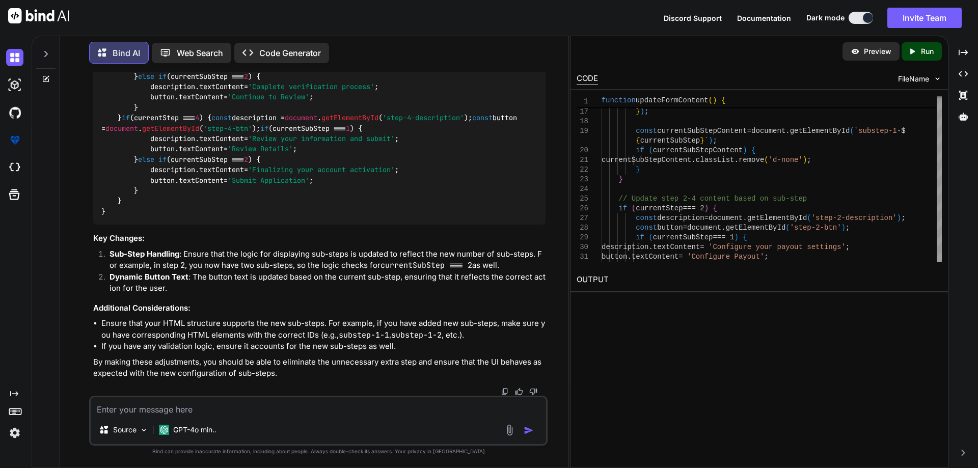
click at [289, 411] on textarea at bounding box center [319, 406] width 456 height 18
paste textarea "<!DOCTYPE html> <html lang="en"> <head> <meta charset="UTF-8" /> <meta name="vi…"
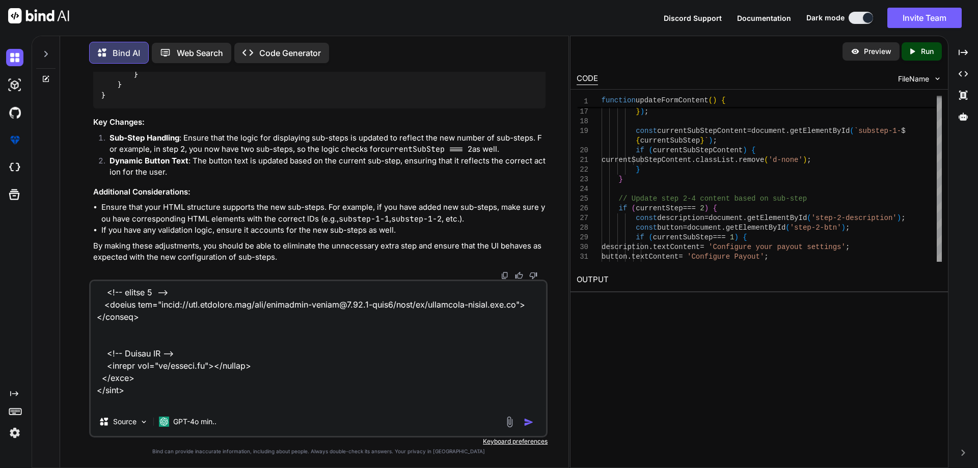
scroll to position [9920, 0]
type textarea "<!DOCTYPE html> <html lang="en"> <head> <meta charset="UTF-8" /> <meta name="vi…"
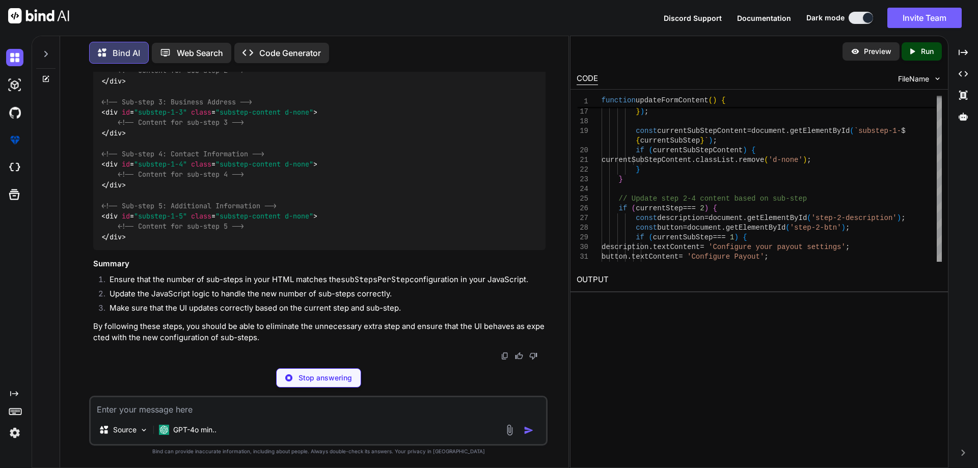
scroll to position [10212, 0]
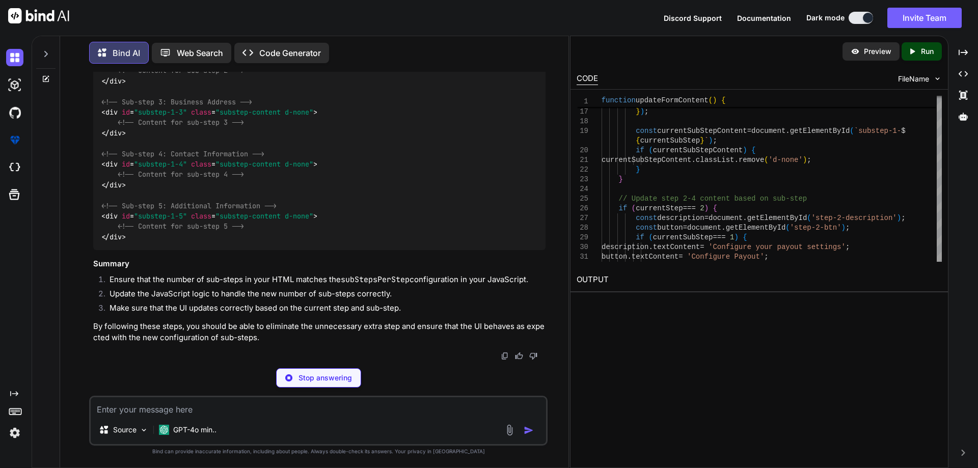
drag, startPoint x: 141, startPoint y: 294, endPoint x: 184, endPoint y: 298, distance: 43.5
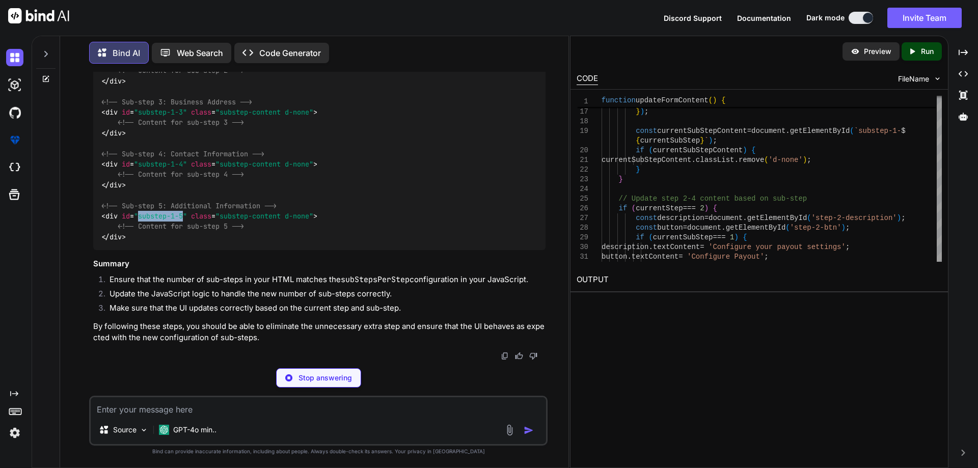
click at [184, 221] on span ""substep-1-5"" at bounding box center [160, 215] width 53 height 9
copy span "substep-1-5"
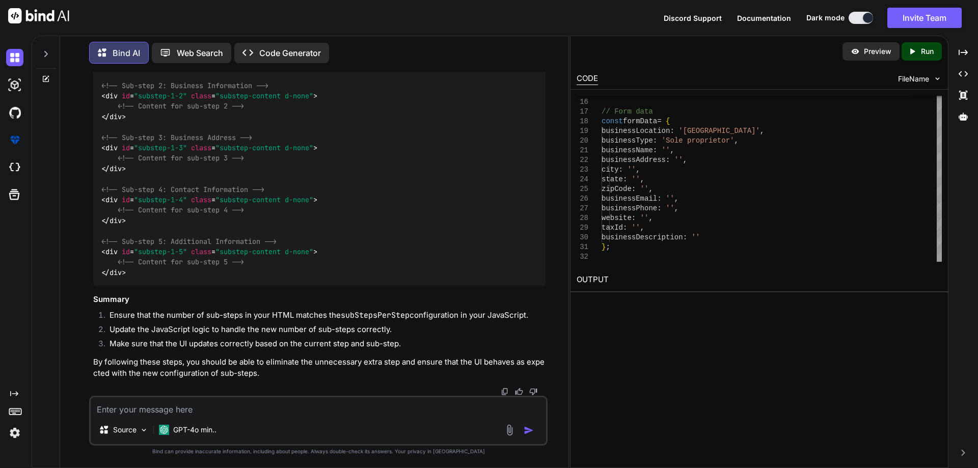
scroll to position [7349, 0]
drag, startPoint x: 113, startPoint y: 297, endPoint x: 99, endPoint y: 272, distance: 28.5
copy code "// Application state let currentStep = 1 ; let currentSubStep = 1 ; const total…"
